Goal: Transaction & Acquisition: Purchase product/service

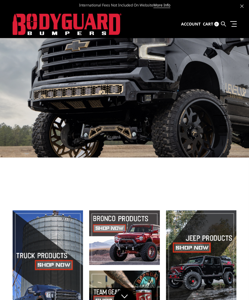
click at [233, 25] on link at bounding box center [232, 24] width 9 height 6
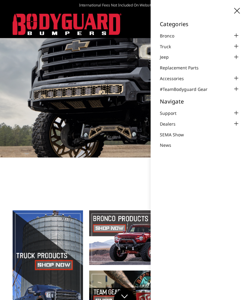
click at [235, 47] on div at bounding box center [235, 46] width 7 height 7
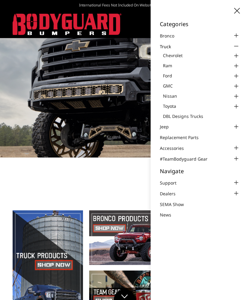
click at [237, 66] on div at bounding box center [235, 65] width 7 height 7
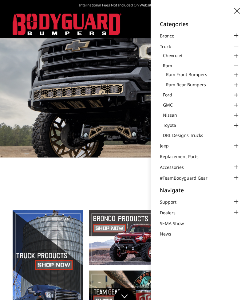
click at [237, 75] on div at bounding box center [235, 74] width 7 height 7
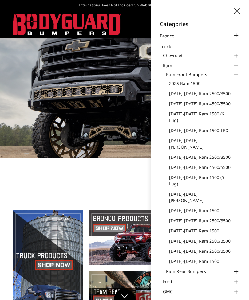
click at [191, 82] on link "2025 Ram 1500" at bounding box center [204, 83] width 71 height 6
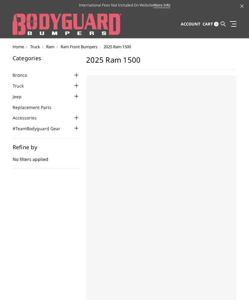
select select "US"
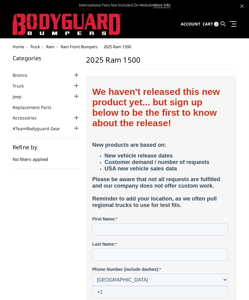
click at [76, 86] on div at bounding box center [75, 85] width 7 height 7
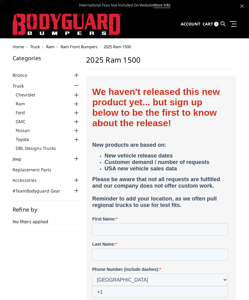
click at [76, 122] on div at bounding box center [75, 121] width 7 height 7
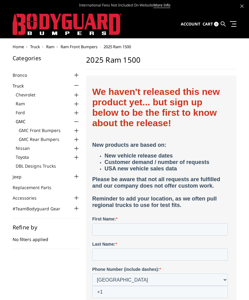
click at [78, 132] on div at bounding box center [75, 130] width 7 height 7
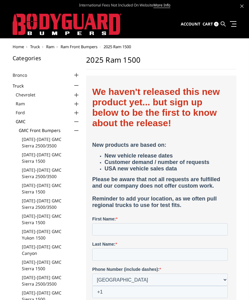
click at [42, 158] on link "[DATE]-[DATE] GMC Sierra 1500" at bounding box center [51, 157] width 58 height 13
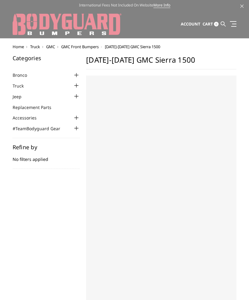
select select "US"
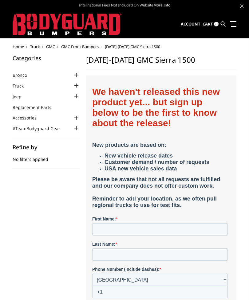
click at [76, 84] on div at bounding box center [75, 85] width 7 height 7
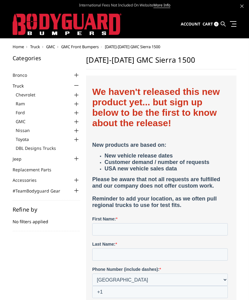
click at [76, 136] on div at bounding box center [75, 139] width 7 height 7
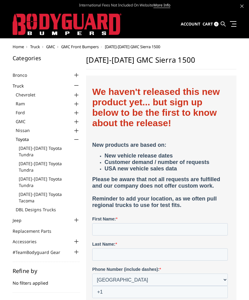
click at [39, 148] on link "[DATE]-[DATE] Toyota Tundra" at bounding box center [49, 151] width 61 height 13
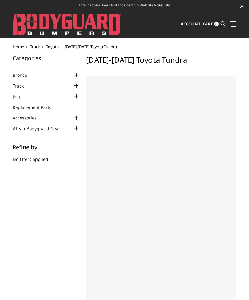
select select "US"
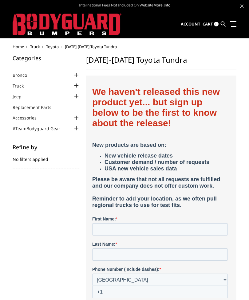
click at [75, 85] on div at bounding box center [75, 85] width 7 height 7
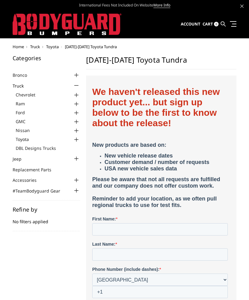
click at [76, 113] on div at bounding box center [75, 112] width 7 height 7
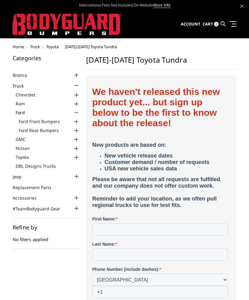
click at [76, 120] on div at bounding box center [75, 121] width 7 height 7
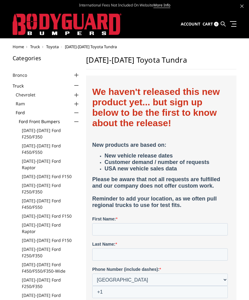
click at [36, 173] on link "[DATE]-[DATE] Ford F150" at bounding box center [51, 176] width 58 height 6
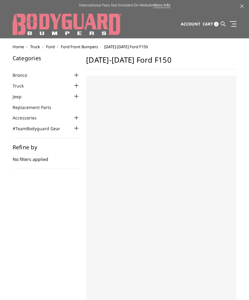
select select "US"
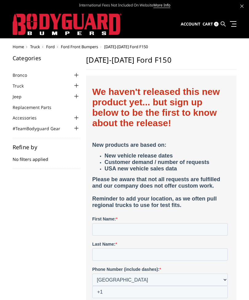
click at [76, 85] on div at bounding box center [75, 85] width 7 height 7
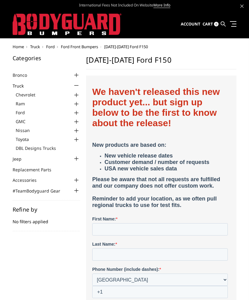
click at [76, 95] on div at bounding box center [75, 94] width 7 height 7
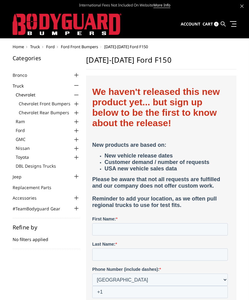
click at [75, 102] on div at bounding box center [75, 103] width 7 height 7
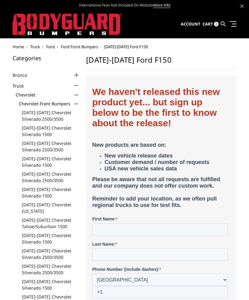
click at [35, 128] on link "[DATE]-[DATE] Chevrolet Silverado 1500" at bounding box center [51, 131] width 58 height 13
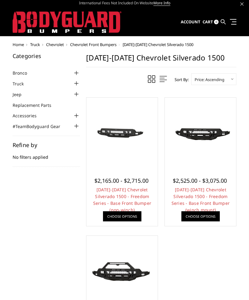
scroll to position [2, 0]
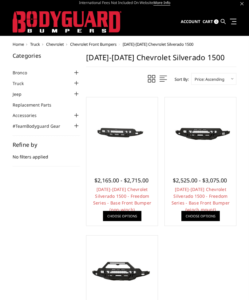
click at [123, 193] on link "[DATE]-[DATE] Chevrolet Silverado 1500 - Freedom Series - Base Front Bumper (no…" at bounding box center [122, 199] width 58 height 26
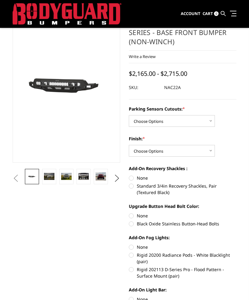
scroll to position [38, 0]
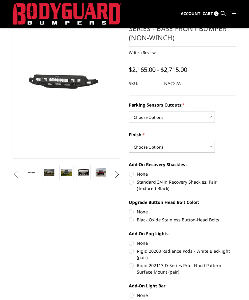
click at [82, 174] on img at bounding box center [83, 172] width 10 height 7
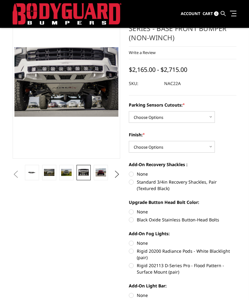
click at [101, 171] on img at bounding box center [100, 172] width 10 height 8
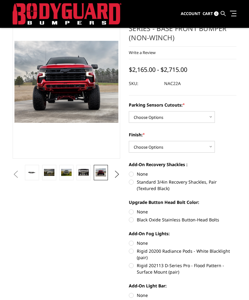
click at [116, 174] on button "Next" at bounding box center [116, 174] width 9 height 9
click at [102, 173] on img at bounding box center [100, 172] width 10 height 6
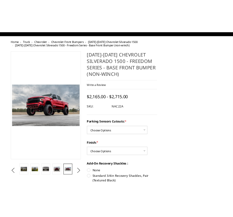
scroll to position [0, 0]
